Goal: Task Accomplishment & Management: Manage account settings

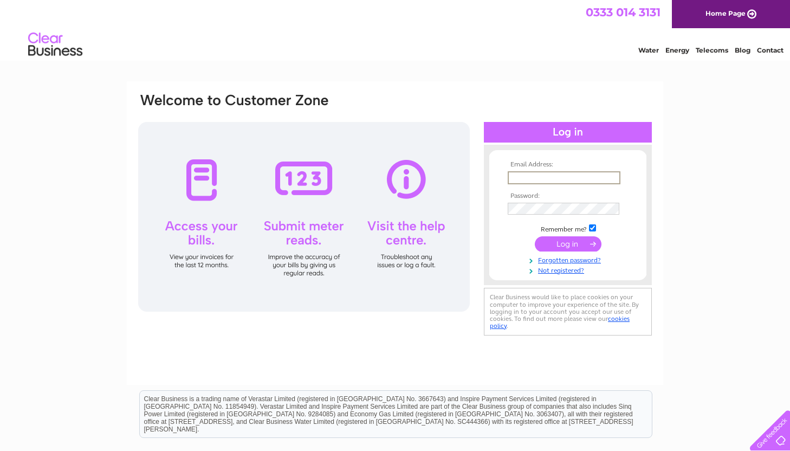
click at [519, 175] on input "text" at bounding box center [564, 177] width 113 height 13
type input "[EMAIL_ADDRESS][DOMAIN_NAME]"
click at [560, 247] on input "submit" at bounding box center [568, 242] width 67 height 15
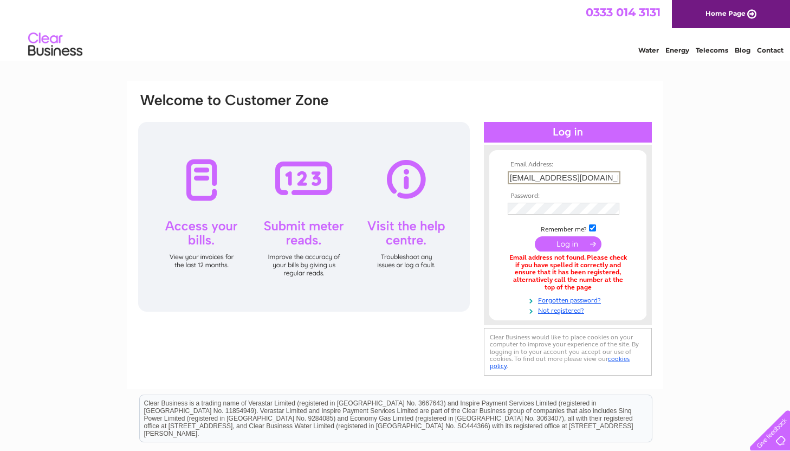
click at [539, 176] on input "[EMAIL_ADDRESS][DOMAIN_NAME]" at bounding box center [564, 177] width 113 height 13
type input "nicolasheaton@gmail.com"
click at [535, 236] on input "submit" at bounding box center [568, 243] width 67 height 15
